Goal: Information Seeking & Learning: Learn about a topic

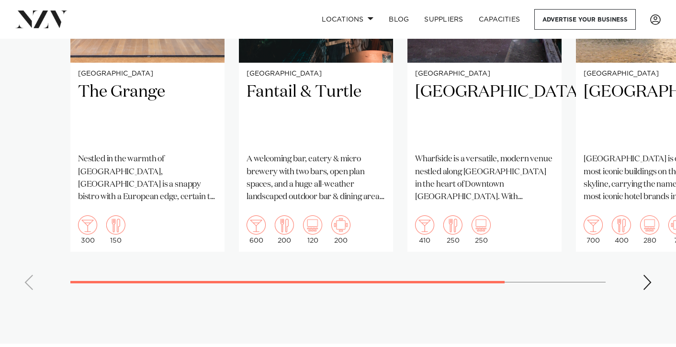
scroll to position [840, 0]
click at [646, 278] on div "Next slide" at bounding box center [647, 281] width 10 height 15
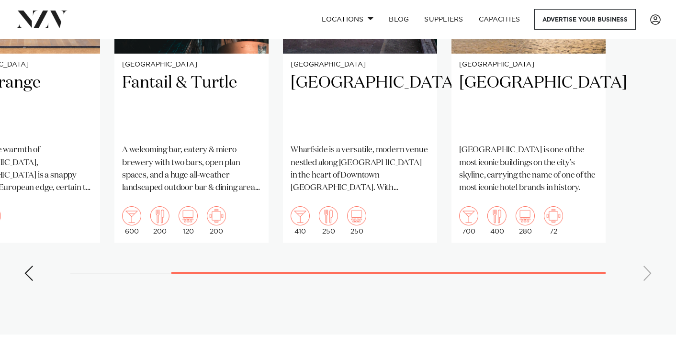
scroll to position [850, 0]
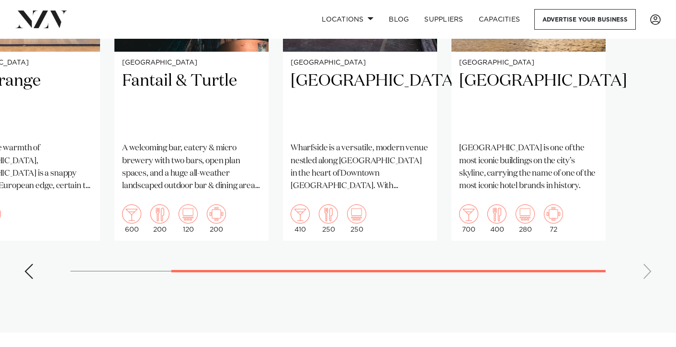
click at [25, 270] on div "Previous slide" at bounding box center [29, 271] width 10 height 15
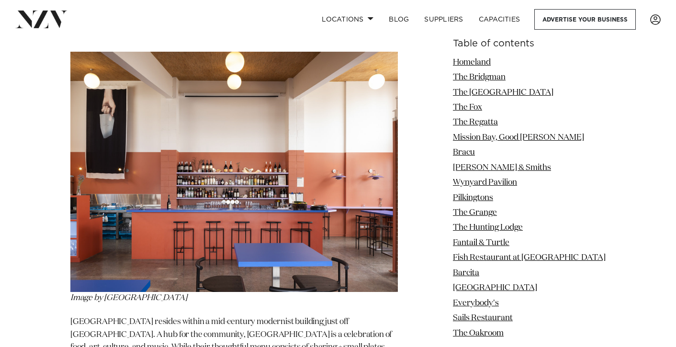
scroll to position [6824, 0]
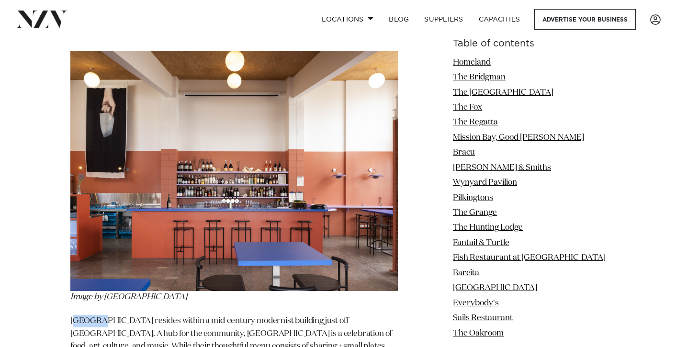
drag, startPoint x: 73, startPoint y: 219, endPoint x: 95, endPoint y: 220, distance: 22.0
drag, startPoint x: 110, startPoint y: 220, endPoint x: 69, endPoint y: 223, distance: 40.3
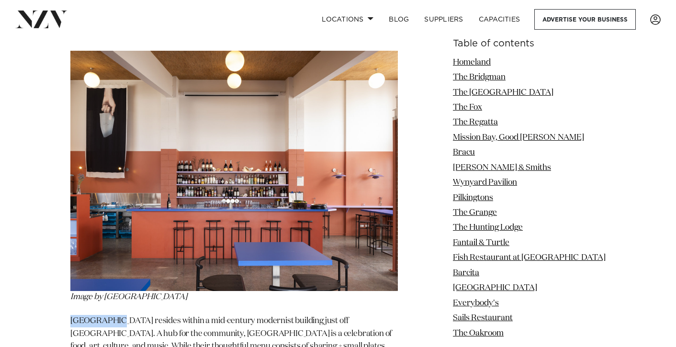
copy p "East St Hal"
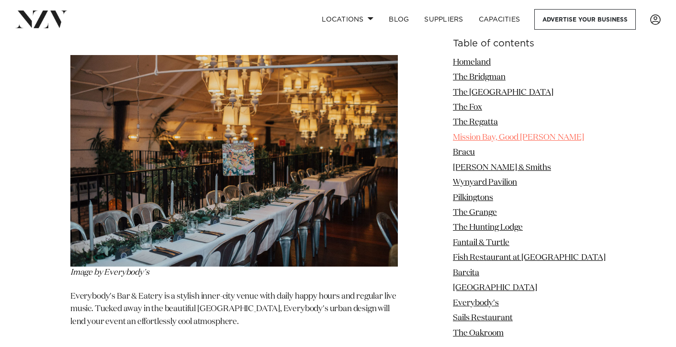
scroll to position [7257, 0]
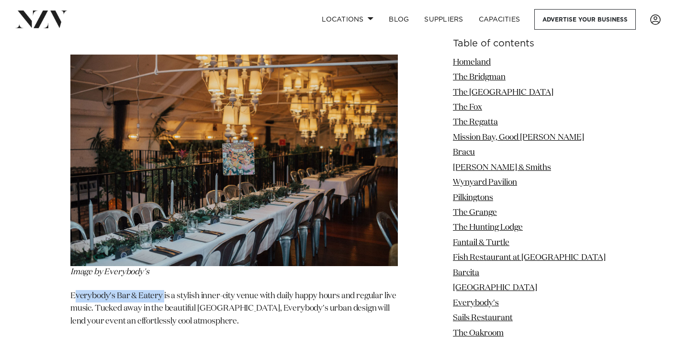
drag, startPoint x: 525, startPoint y: 142, endPoint x: 164, endPoint y: 187, distance: 364.1
click at [164, 290] on p "Everybody's Bar & Eatery is a stylish inner-city venue with daily happy hours a…" at bounding box center [233, 315] width 327 height 50
copy p "verybody's Bar & Eatery"
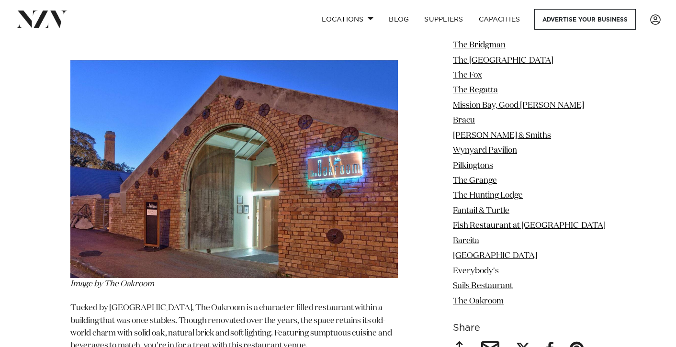
scroll to position [7941, 0]
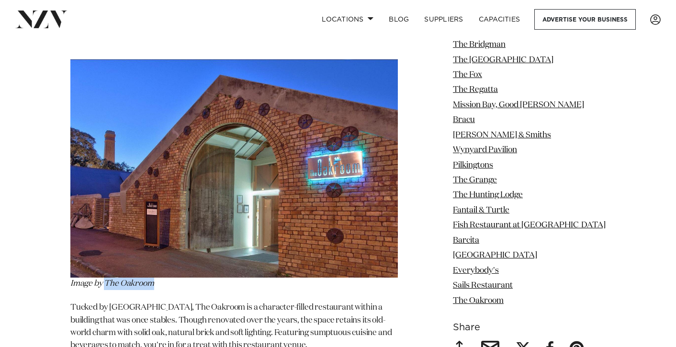
drag, startPoint x: 154, startPoint y: 173, endPoint x: 106, endPoint y: 177, distance: 48.4
click at [106, 177] on p "Image by The Oakroom" at bounding box center [233, 174] width 327 height 231
copy span "The Oakroom"
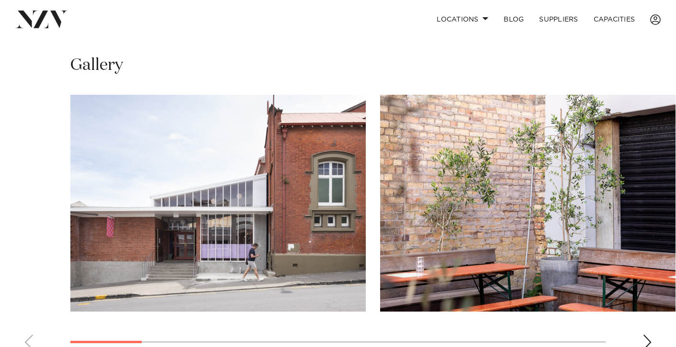
scroll to position [639, 0]
click at [648, 335] on div "Next slide" at bounding box center [647, 342] width 10 height 15
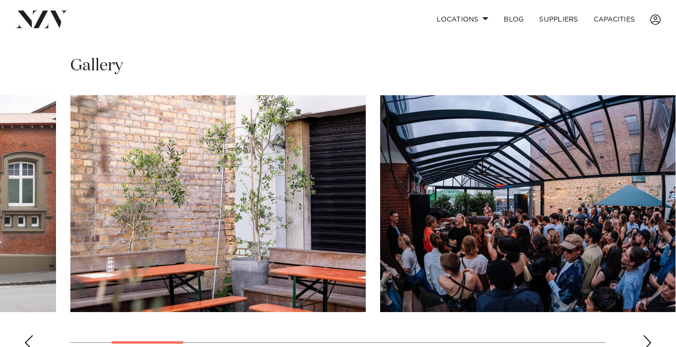
click at [648, 335] on div "Next slide" at bounding box center [647, 342] width 10 height 15
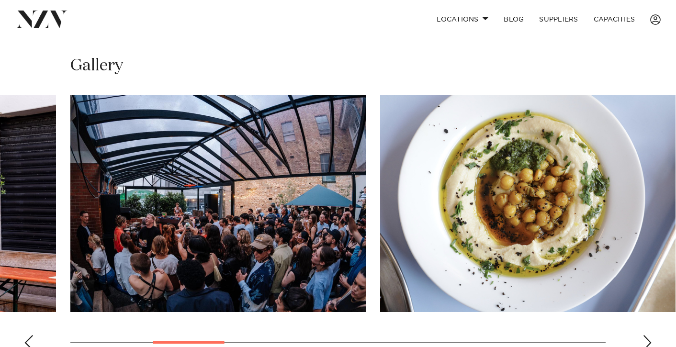
click at [648, 335] on div "Next slide" at bounding box center [647, 342] width 10 height 15
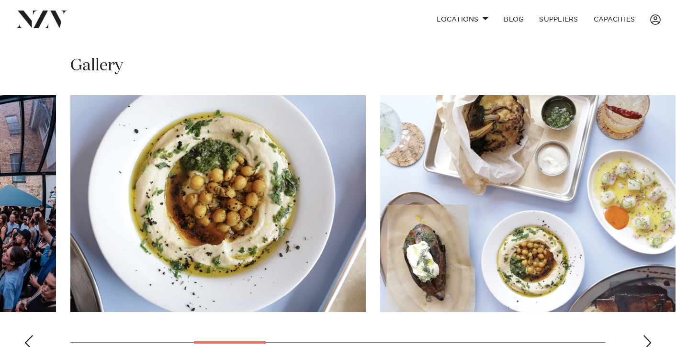
click at [648, 335] on div "Next slide" at bounding box center [647, 342] width 10 height 15
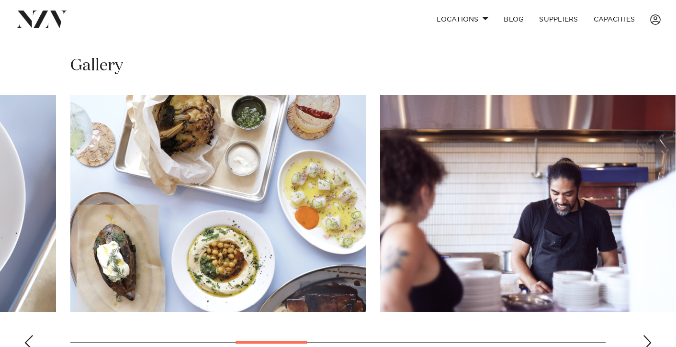
click at [648, 335] on div "Next slide" at bounding box center [647, 342] width 10 height 15
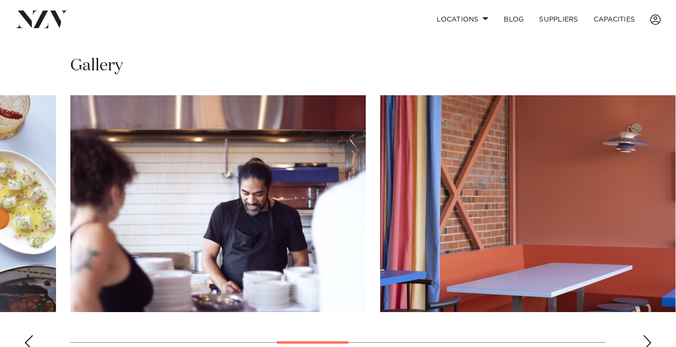
click at [648, 335] on div "Next slide" at bounding box center [647, 342] width 10 height 15
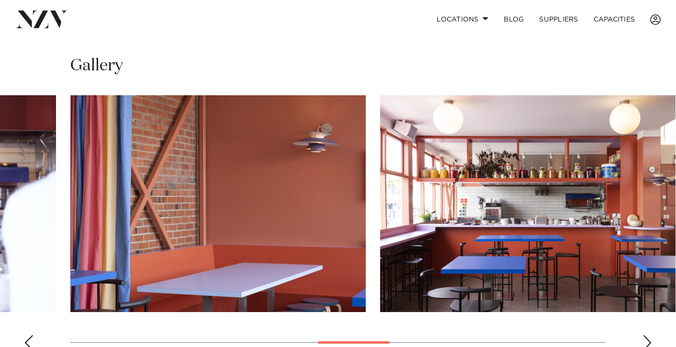
click at [648, 335] on div "Next slide" at bounding box center [647, 342] width 10 height 15
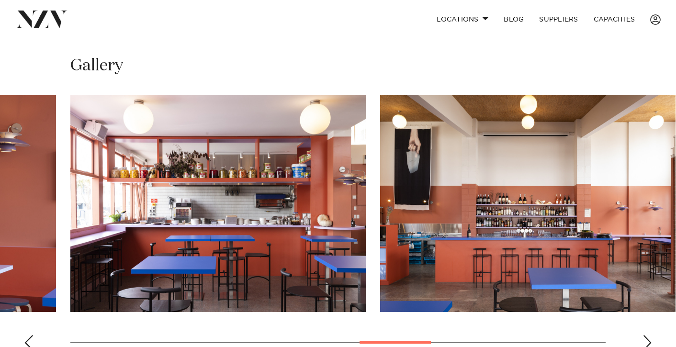
click at [648, 335] on div "Next slide" at bounding box center [647, 342] width 10 height 15
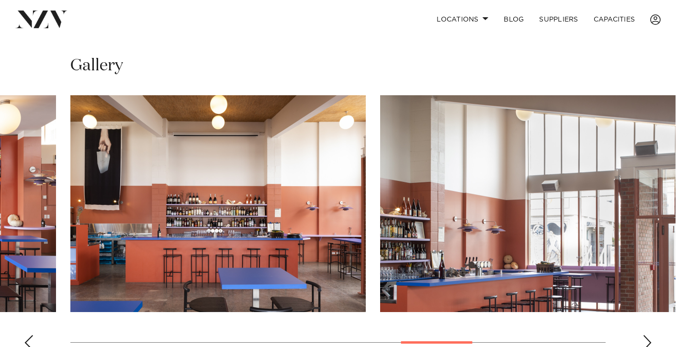
click at [650, 335] on div "Next slide" at bounding box center [647, 342] width 10 height 15
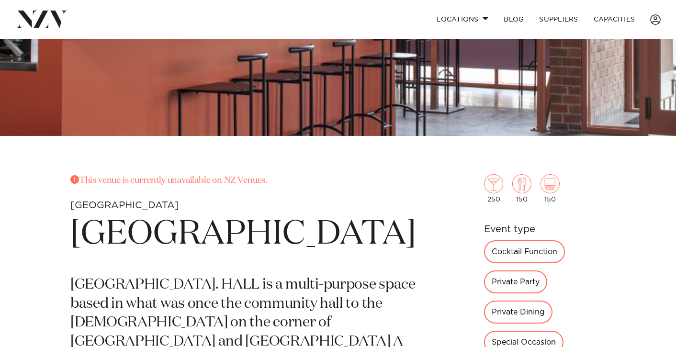
scroll to position [218, 0]
